Goal: Information Seeking & Learning: Learn about a topic

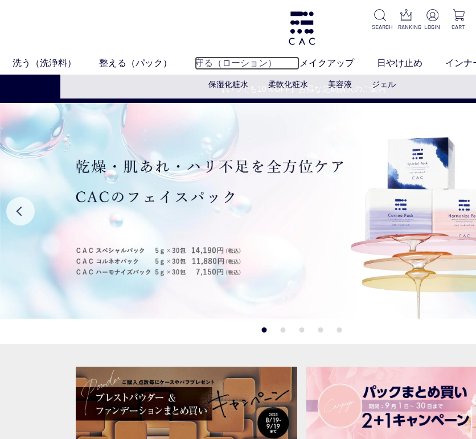
click at [215, 66] on link "守る（ローション）" at bounding box center [247, 63] width 105 height 14
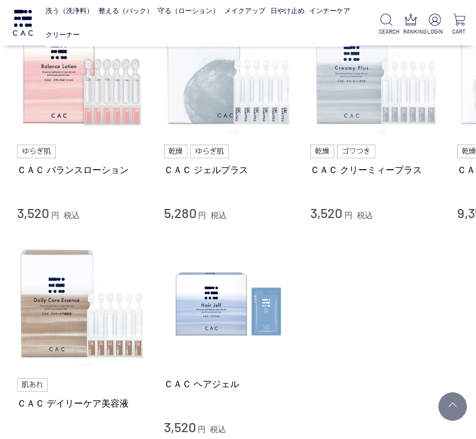
scroll to position [570, 0]
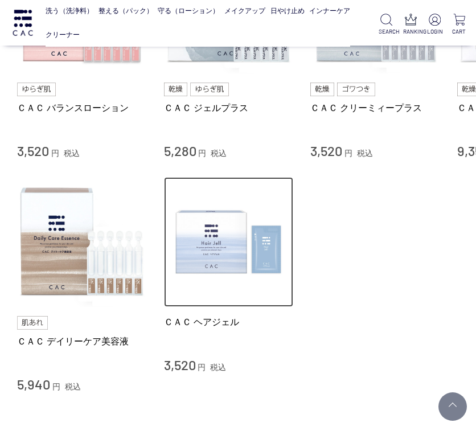
click at [209, 250] on img at bounding box center [229, 242] width 130 height 130
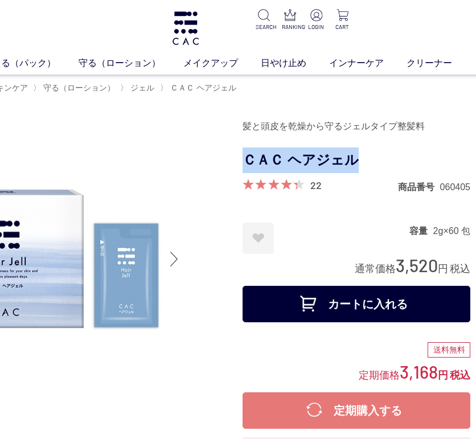
scroll to position [0, 128]
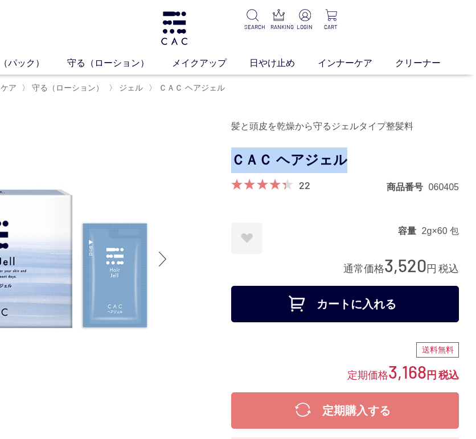
drag, startPoint x: 361, startPoint y: 158, endPoint x: 347, endPoint y: 159, distance: 14.3
click at [347, 159] on h1 "ＣＡＣ ヘアジェル" at bounding box center [345, 161] width 228 height 26
drag, startPoint x: 347, startPoint y: 159, endPoint x: 324, endPoint y: 157, distance: 22.9
copy h1 "ＣＡＣ ヘアジェル"
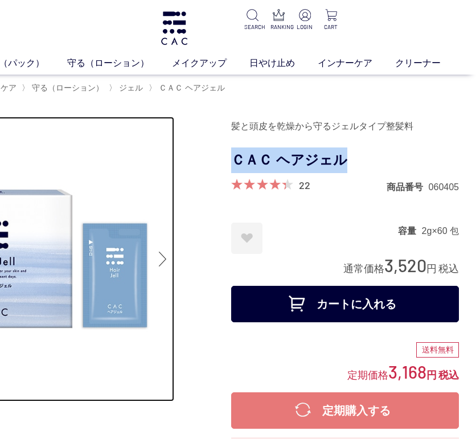
click at [169, 156] on img at bounding box center [31, 259] width 285 height 285
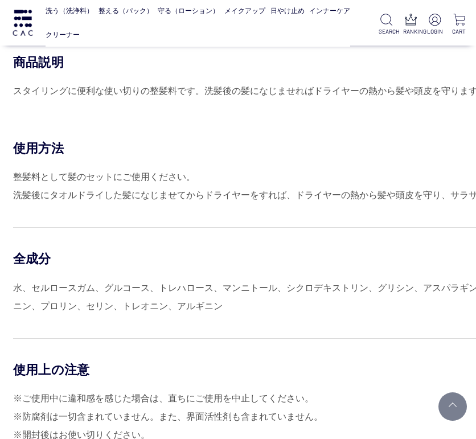
scroll to position [513, 2]
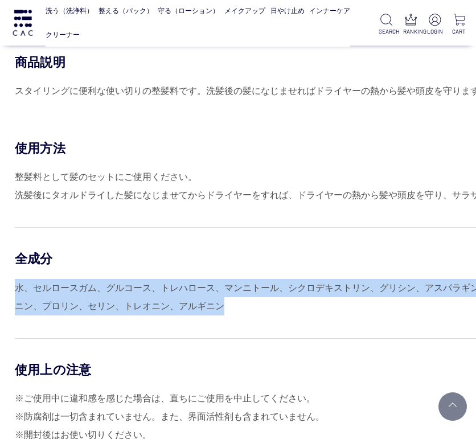
drag, startPoint x: 15, startPoint y: 286, endPoint x: 222, endPoint y: 312, distance: 208.4
click at [222, 312] on div "水、セルロースガム、グルコース、トレハロース、マンニトール、シクロデキストリン、グリシン、アスパラギン酸、グルタミン酸、アラニン、プロリン、セリン、トレオニン…" at bounding box center [300, 297] width 570 height 36
drag, startPoint x: 221, startPoint y: 312, endPoint x: 152, endPoint y: 303, distance: 69.5
drag, startPoint x: 152, startPoint y: 303, endPoint x: 113, endPoint y: 306, distance: 39.4
click at [122, 306] on div "水、セルロースガム、グルコース、トレハロース、マンニトール、シクロデキストリン、グリシン、アスパラギン酸、グルタミン酸、アラニン、プロリン、セリン、トレオニン…" at bounding box center [300, 297] width 570 height 36
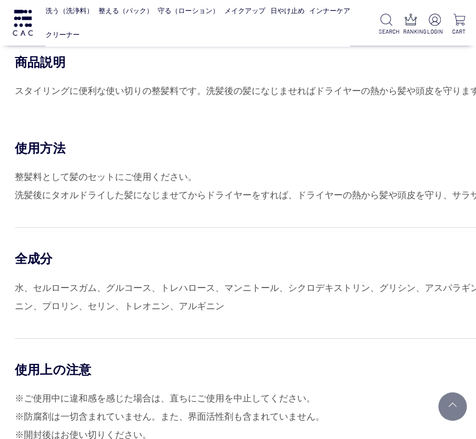
click at [15, 259] on div "全成分" at bounding box center [300, 259] width 570 height 17
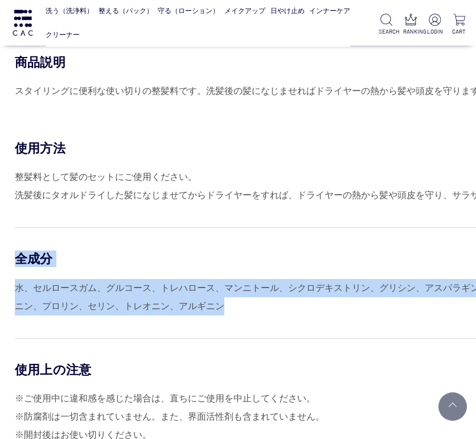
drag, startPoint x: 15, startPoint y: 259, endPoint x: 216, endPoint y: 311, distance: 207.3
click at [216, 311] on div "全成分 水、セルロースガム、グルコース、トレハロース、マンニトール、シクロデキストリン、グリシン、アスパラギン酸、グルタミン酸、アラニン、プロリン、セリン、ト…" at bounding box center [300, 271] width 570 height 88
drag, startPoint x: 215, startPoint y: 310, endPoint x: 194, endPoint y: 303, distance: 22.5
copy div "全成分 水、セルロースガム、グルコース、トレハロース、マンニトール、シクロデキストリン、グリシン、アスパラギン酸、グルタミン酸、アラニン、プロリン、セリン、ト…"
click at [181, 243] on div "全成分 水、セルロースガム、グルコース、トレハロース、マンニトール、シクロデキストリン、グリシン、アスパラギン酸、グルタミン酸、アラニン、プロリン、セリン、ト…" at bounding box center [300, 271] width 570 height 88
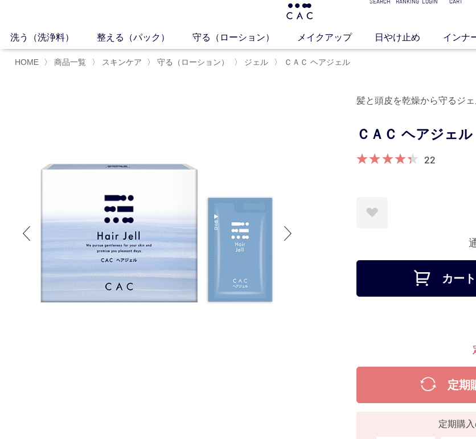
scroll to position [0, 2]
